Goal: Find contact information: Find contact information

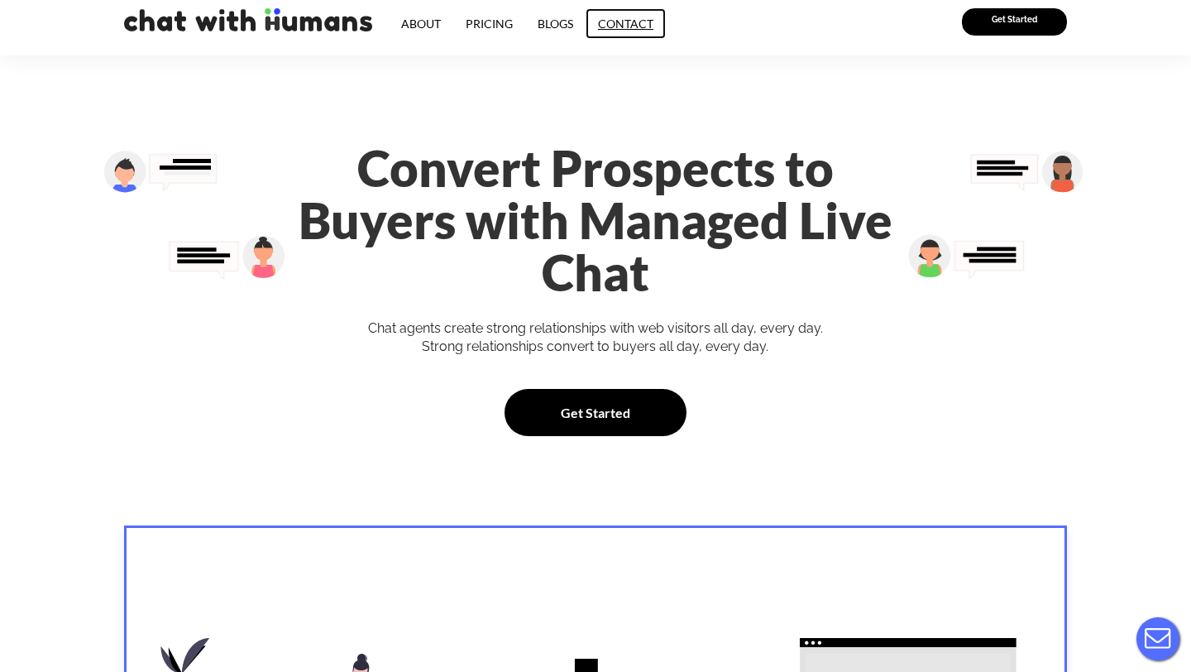
click at [603, 20] on link "Contact" at bounding box center [626, 23] width 80 height 31
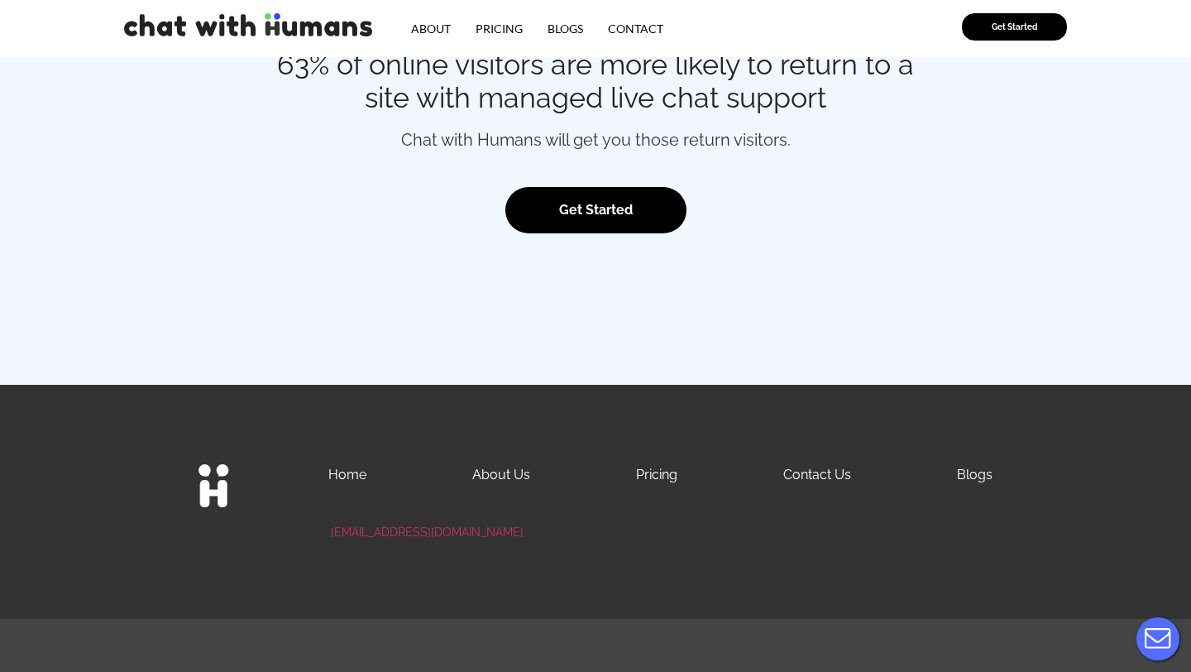
scroll to position [2425, 0]
click at [634, 26] on link "Contact" at bounding box center [636, 28] width 80 height 31
